Goal: Check status: Check status

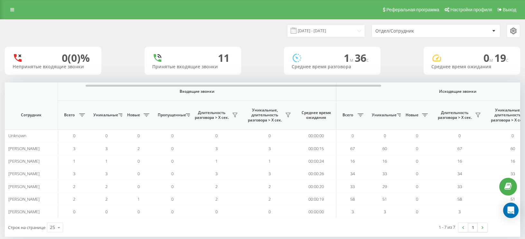
scroll to position [0, 51]
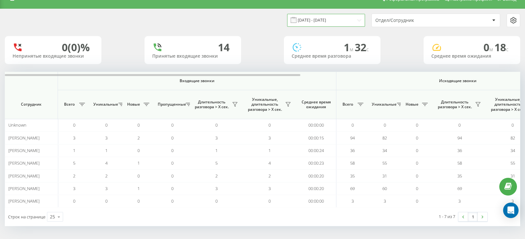
click at [355, 18] on input "[DATE] - [DATE]" at bounding box center [326, 20] width 78 height 13
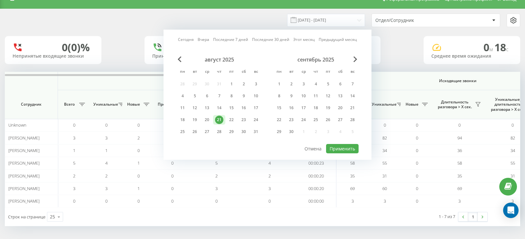
click at [220, 122] on div "21" at bounding box center [219, 119] width 8 height 8
click at [230, 84] on div "1" at bounding box center [231, 84] width 8 height 8
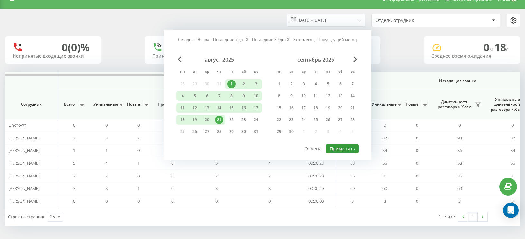
click at [331, 147] on button "Применить" at bounding box center [342, 148] width 32 height 9
type input "01.08.2025 - 21.08.2025"
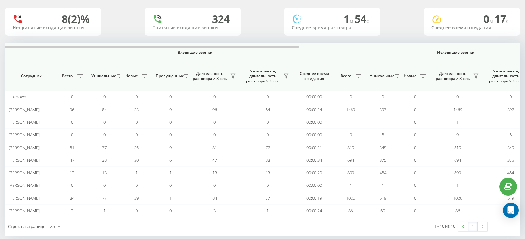
scroll to position [41, 0]
